Goal: Task Accomplishment & Management: Complete application form

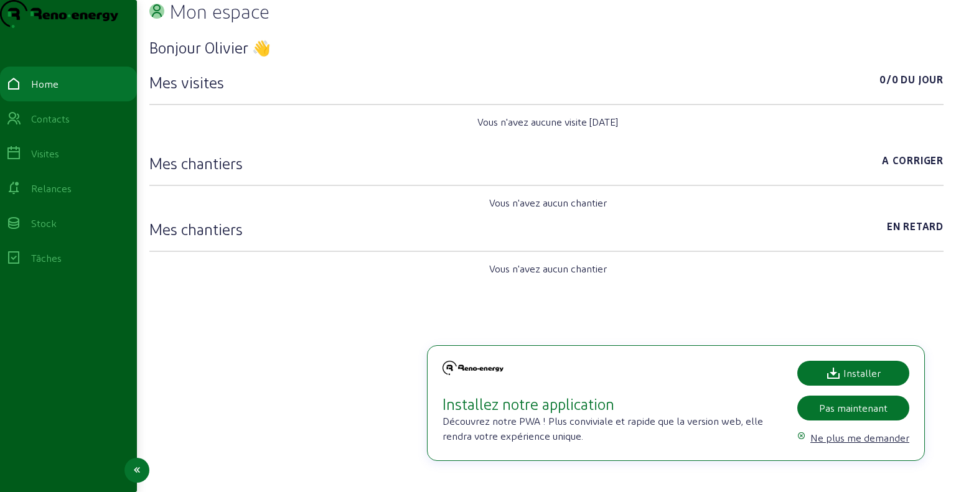
click at [60, 196] on div "Relances" at bounding box center [51, 188] width 40 height 15
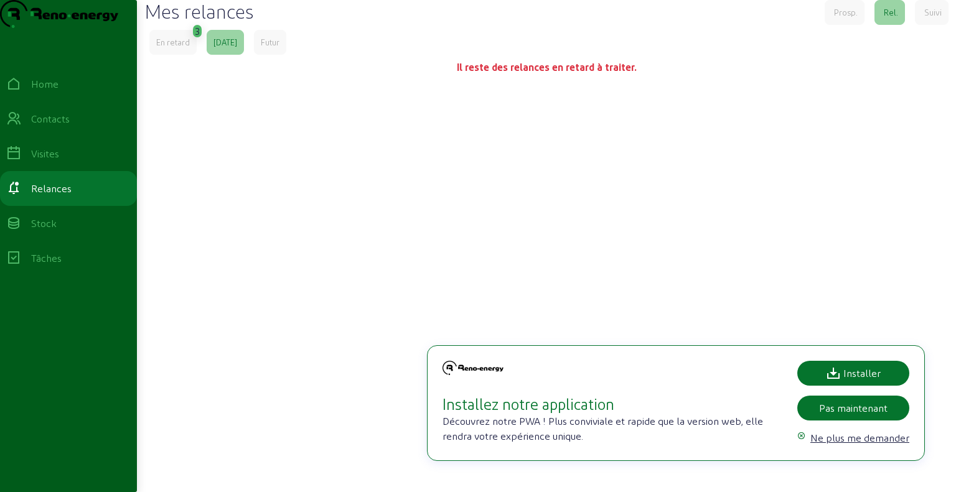
click at [841, 18] on div "Prosp." at bounding box center [846, 12] width 24 height 11
click at [168, 48] on div "En retard" at bounding box center [173, 42] width 34 height 11
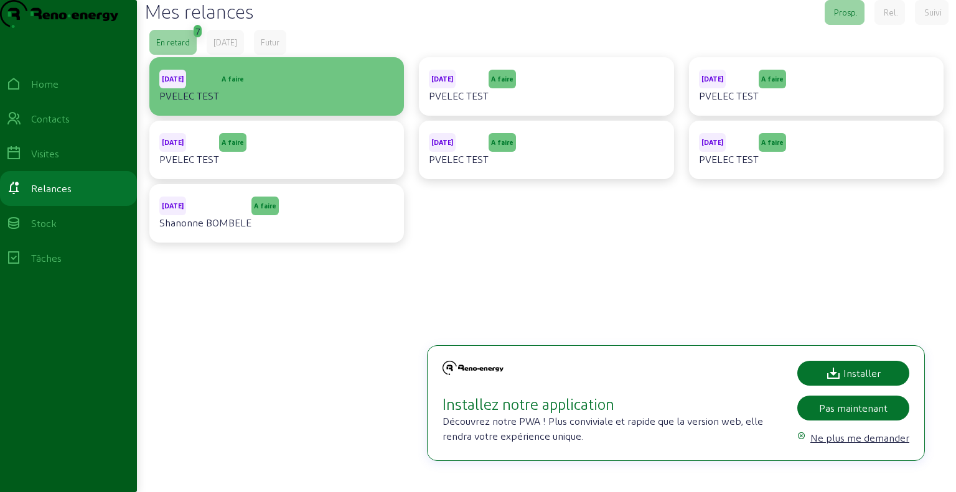
click at [302, 106] on div "[DATE] PVELEC TEST A faire" at bounding box center [276, 86] width 235 height 39
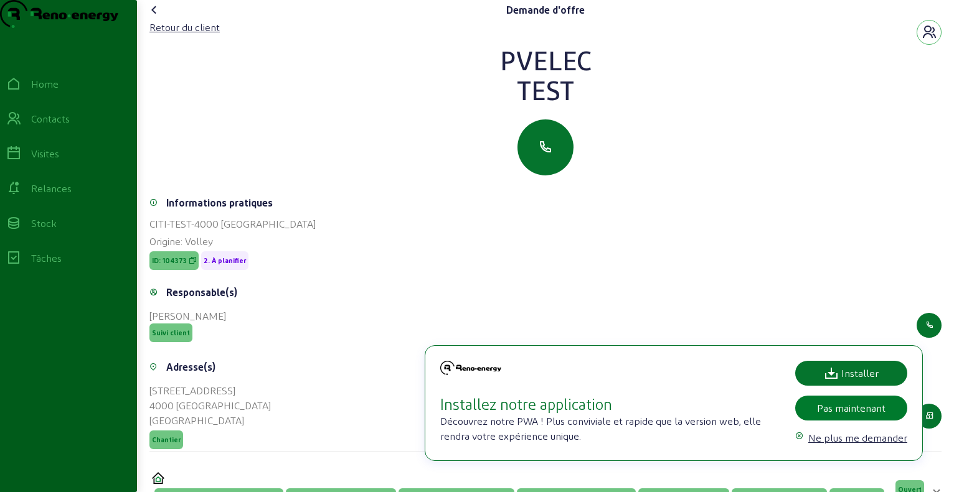
click at [860, 413] on div "Pas maintenant" at bounding box center [851, 408] width 68 height 15
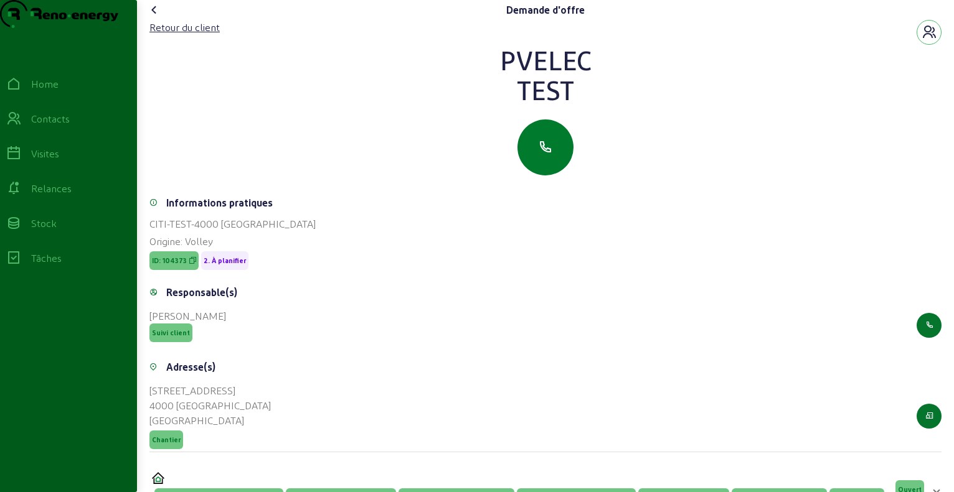
click at [548, 155] on icon "button" at bounding box center [545, 147] width 15 height 15
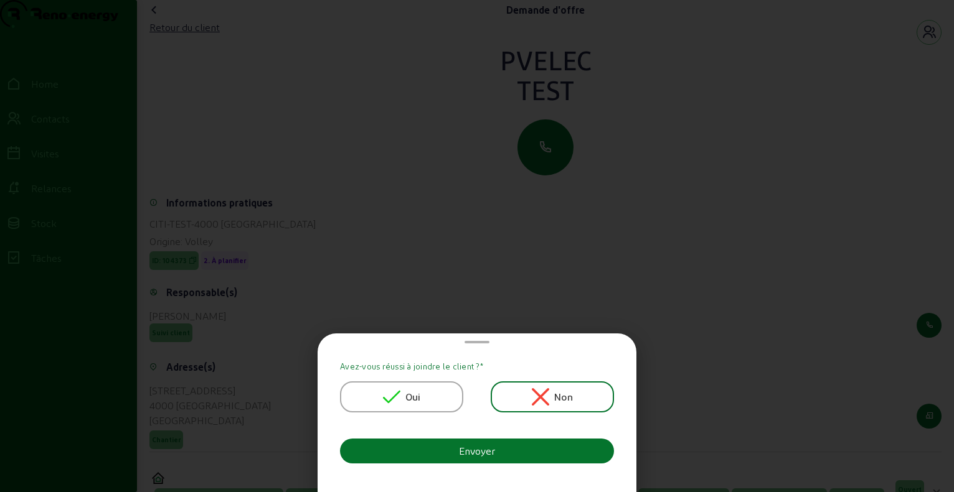
click at [385, 386] on div "Oui" at bounding box center [401, 397] width 123 height 31
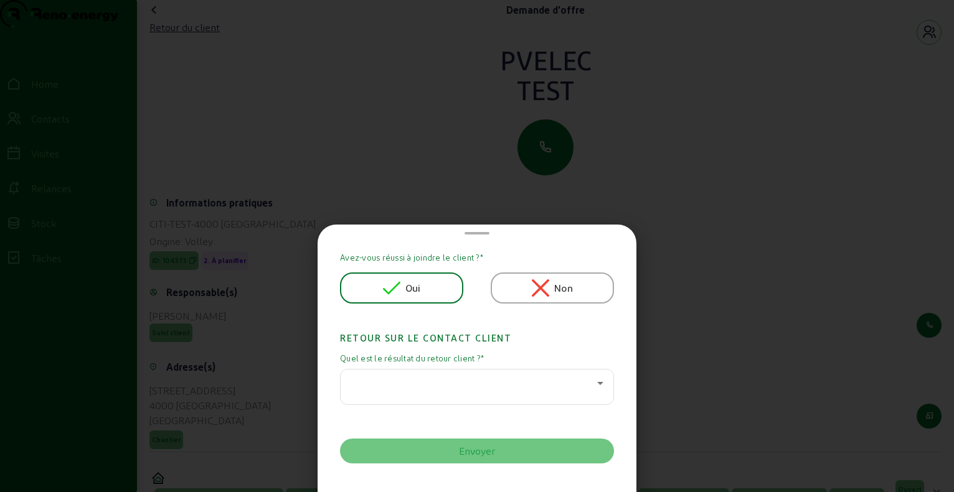
click at [444, 389] on div at bounding box center [473, 383] width 246 height 15
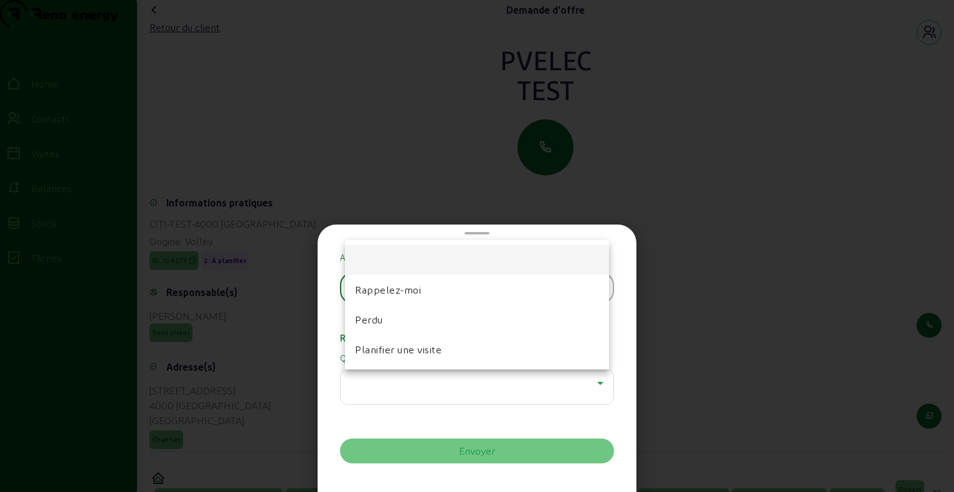
click at [420, 251] on mat-option at bounding box center [477, 260] width 264 height 30
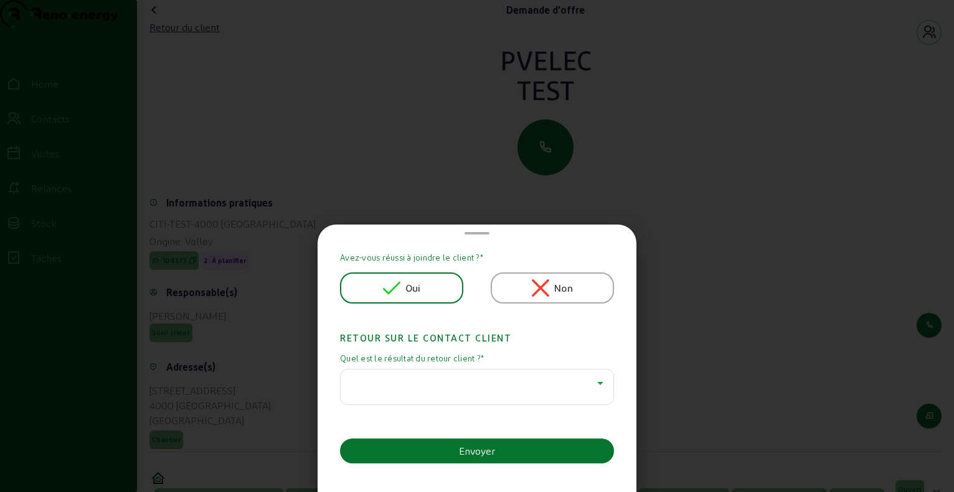
click at [423, 383] on div at bounding box center [473, 383] width 246 height 15
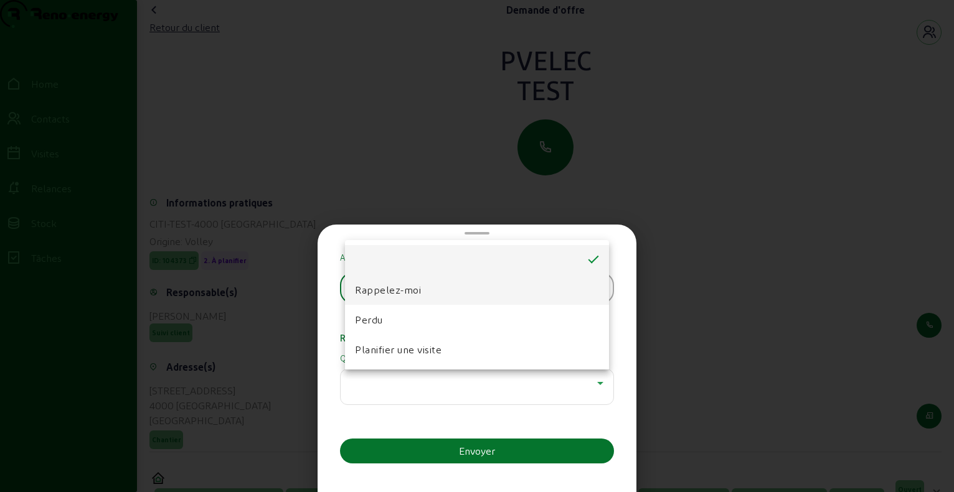
click at [398, 294] on span "Rappelez-moi" at bounding box center [388, 290] width 66 height 15
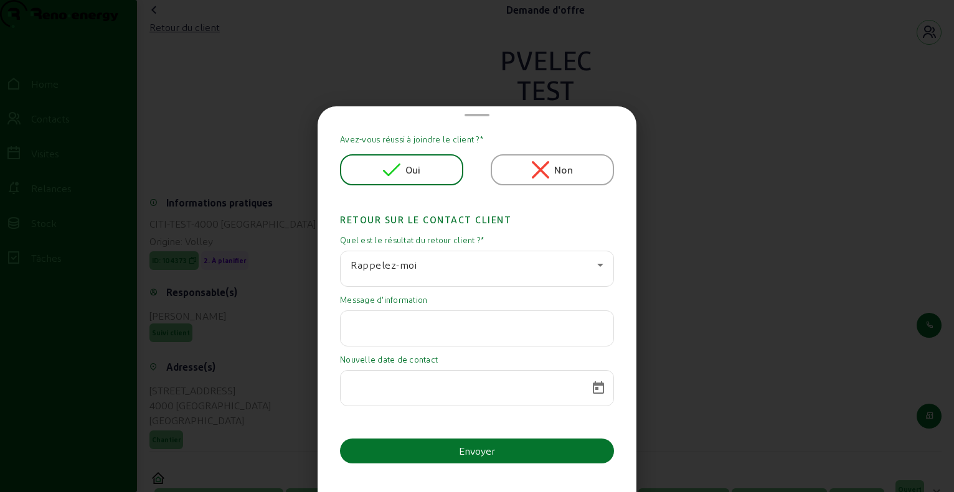
click at [410, 169] on span "Oui" at bounding box center [413, 169] width 16 height 15
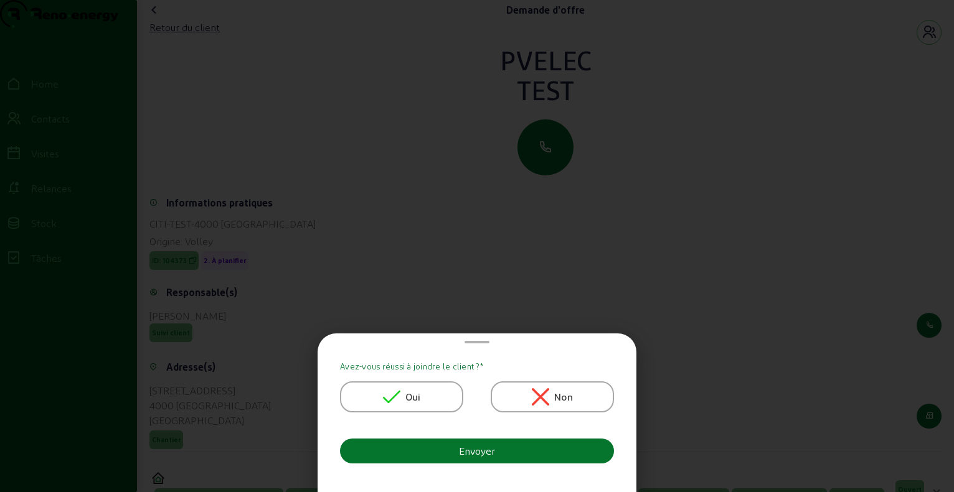
click at [421, 402] on span "Oui" at bounding box center [413, 397] width 16 height 15
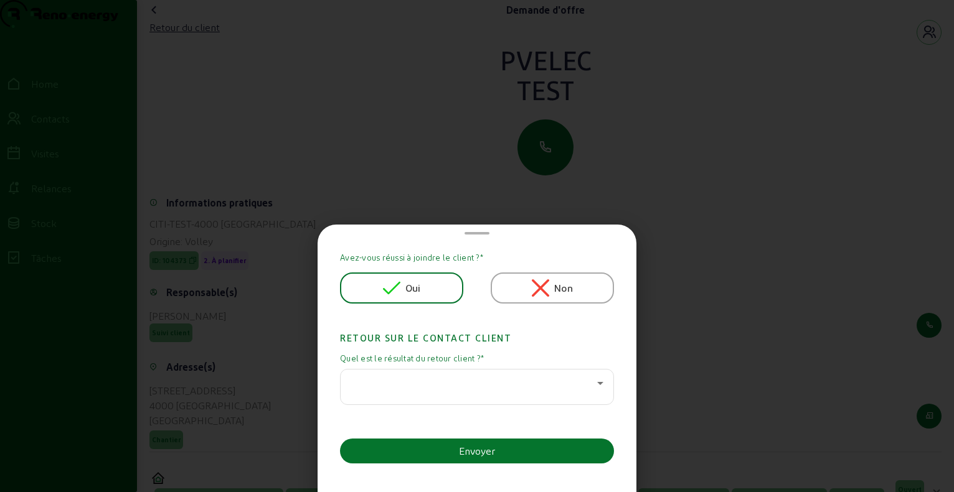
click at [468, 390] on div at bounding box center [473, 383] width 246 height 15
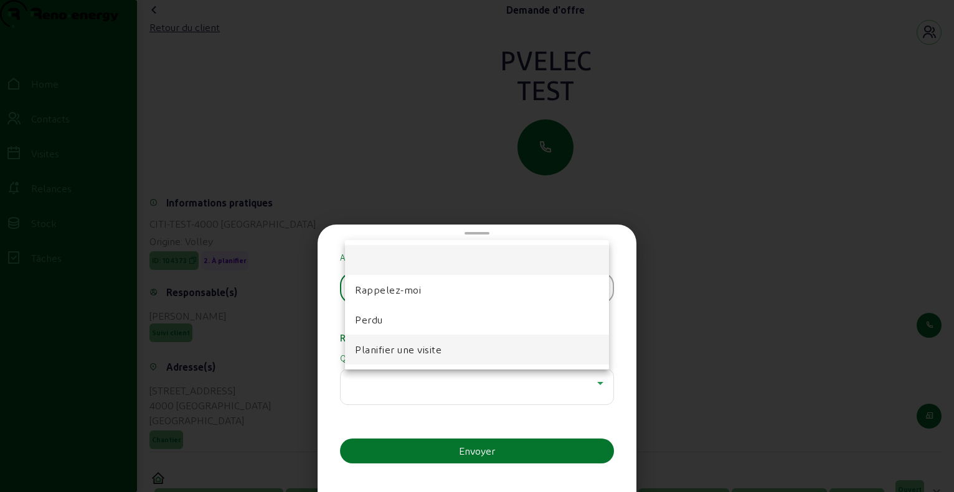
click at [416, 350] on span "Planifier une visite" at bounding box center [398, 349] width 87 height 15
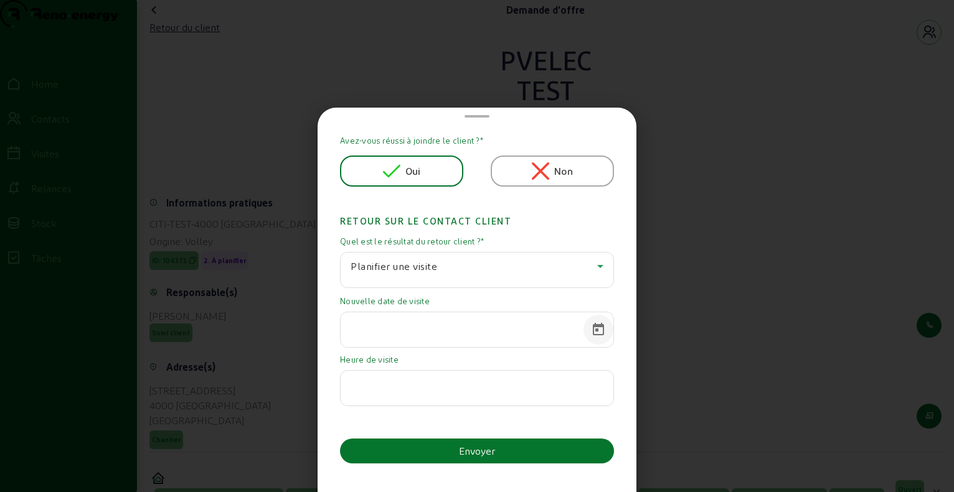
click at [590, 329] on span "Open calendar" at bounding box center [598, 330] width 30 height 30
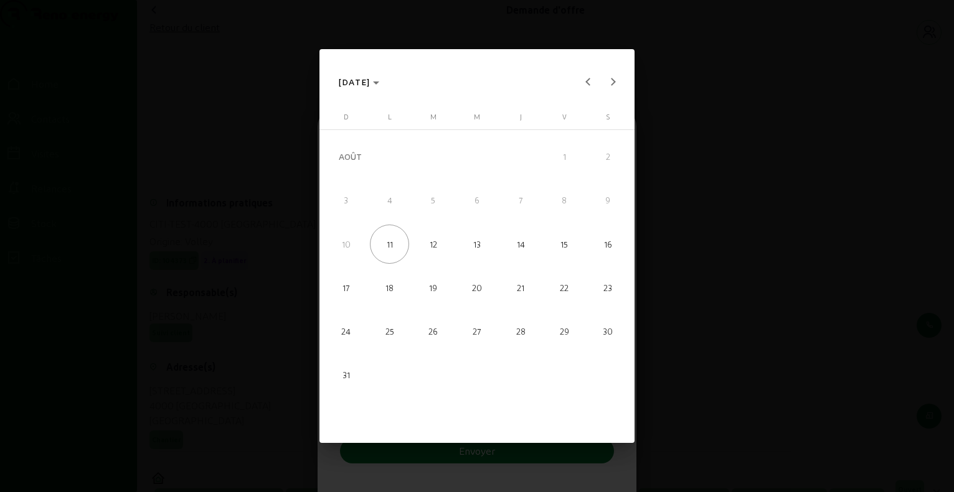
click at [467, 250] on span "13" at bounding box center [476, 244] width 39 height 39
type input "[DATE]"
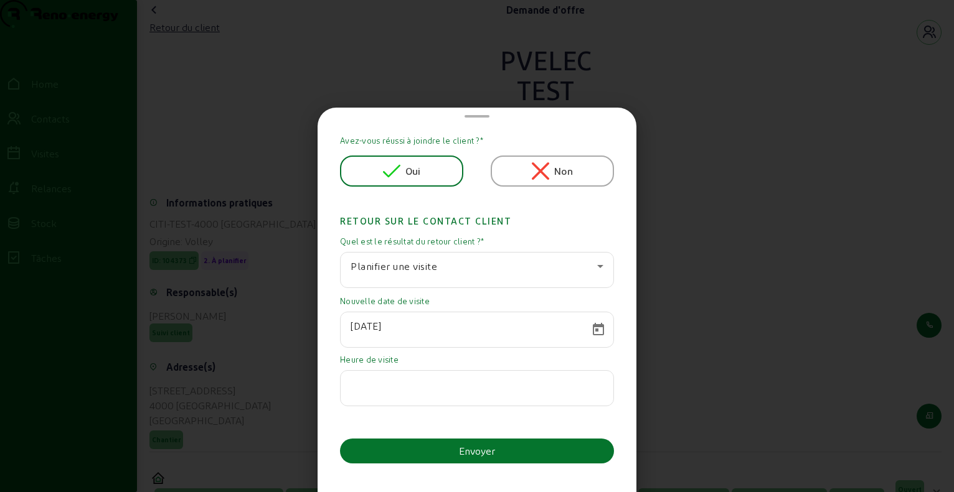
click at [423, 390] on input at bounding box center [476, 384] width 253 height 15
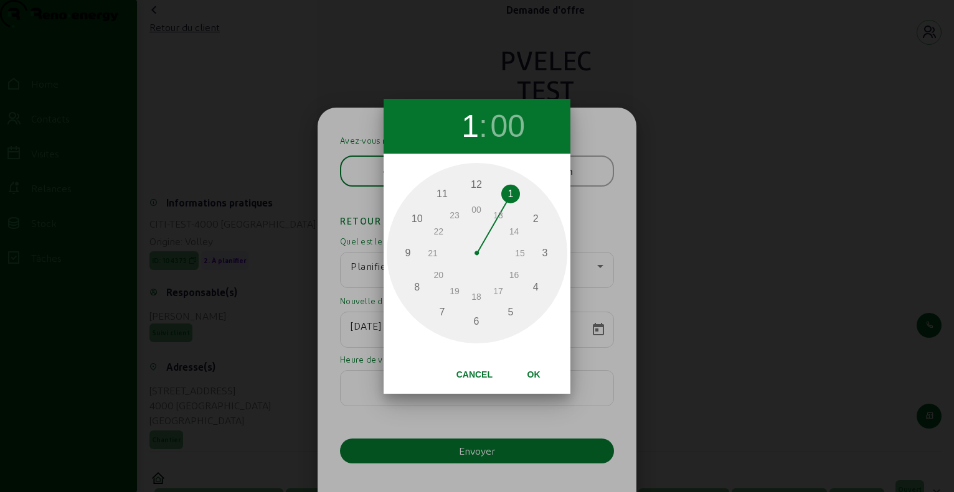
type input "2"
drag, startPoint x: 476, startPoint y: 184, endPoint x: 535, endPoint y: 225, distance: 72.0
click at [476, 225] on div "1 2 3 4 5 6 7 8 9 10 11 12 13 14 15 16 17 18 19 20 21 22 23 00" at bounding box center [476, 254] width 0 height 156
click at [540, 375] on span "Ok" at bounding box center [533, 375] width 33 height 10
type input "02:00"
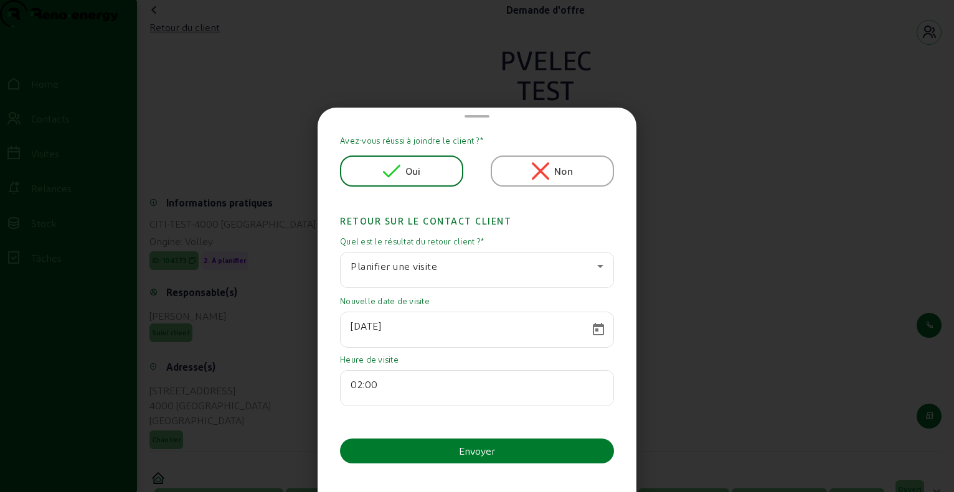
click at [454, 454] on button "Envoyer" at bounding box center [477, 451] width 274 height 25
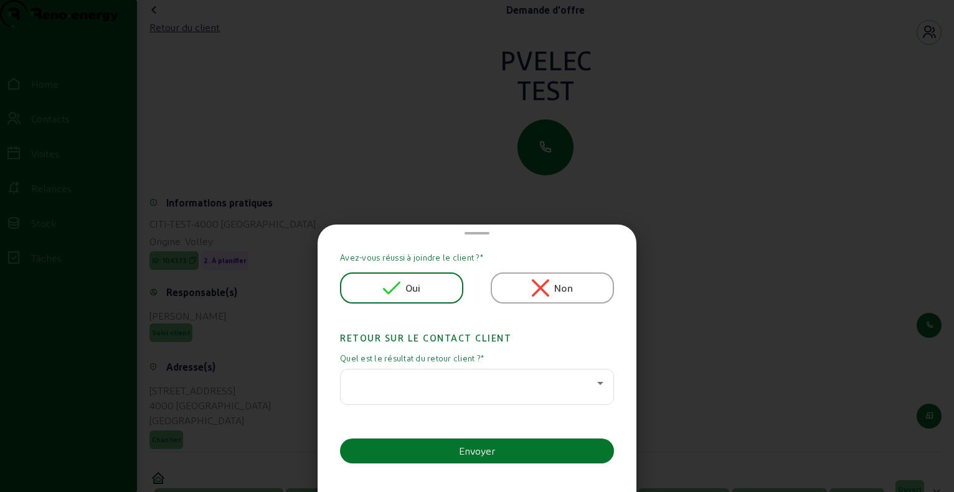
click at [495, 388] on div at bounding box center [473, 383] width 246 height 15
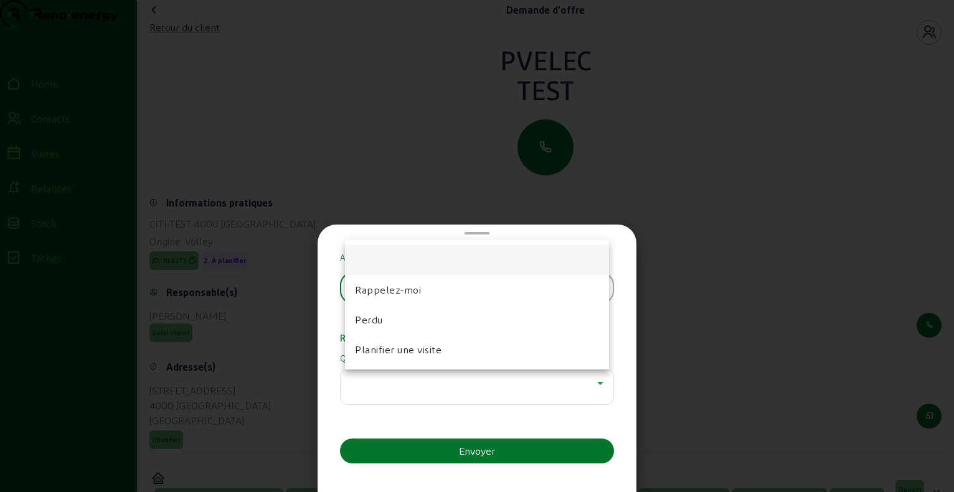
click at [495, 388] on div at bounding box center [477, 246] width 954 height 492
